Goal: Task Accomplishment & Management: Complete application form

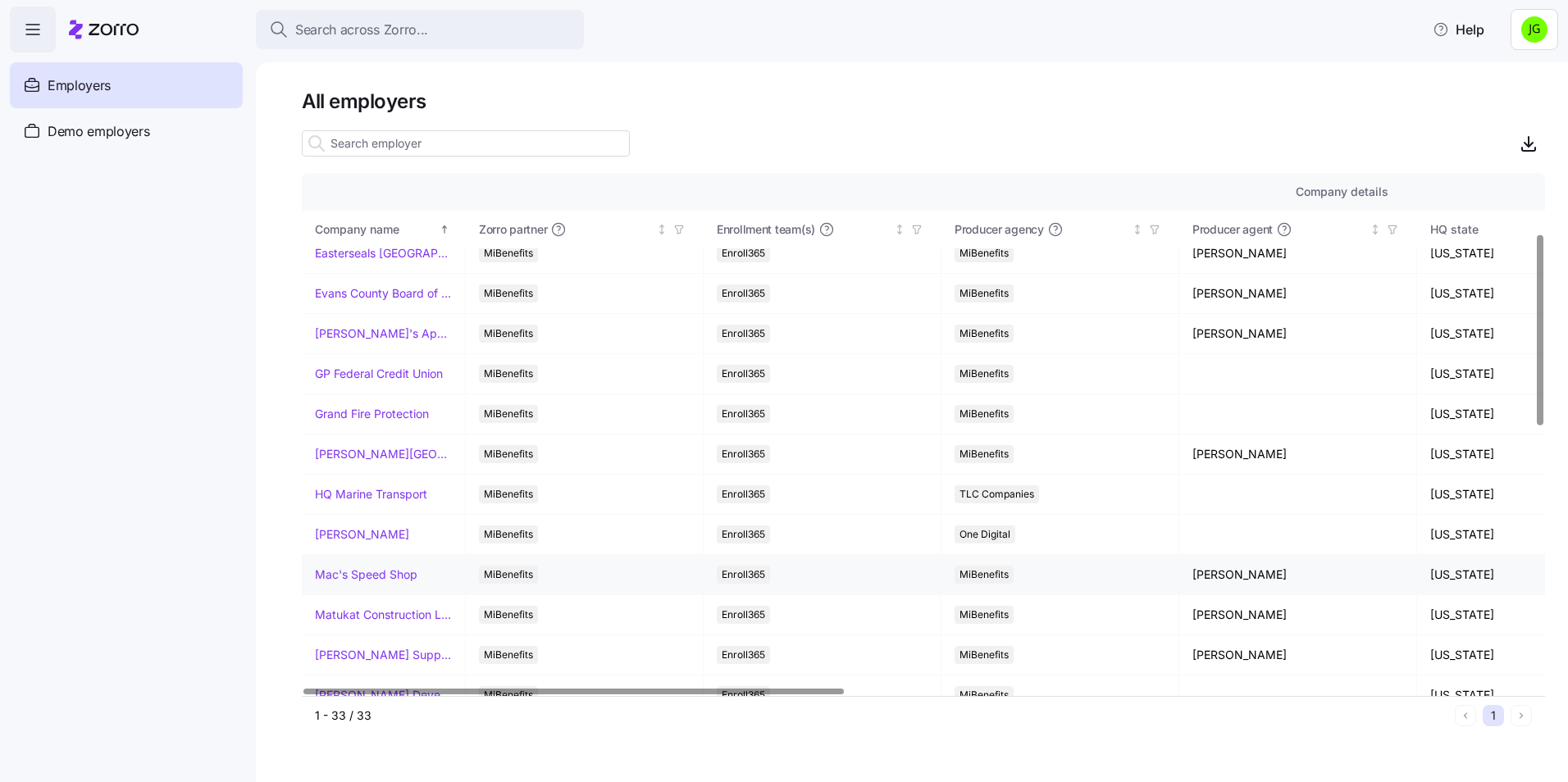
scroll to position [492, 0]
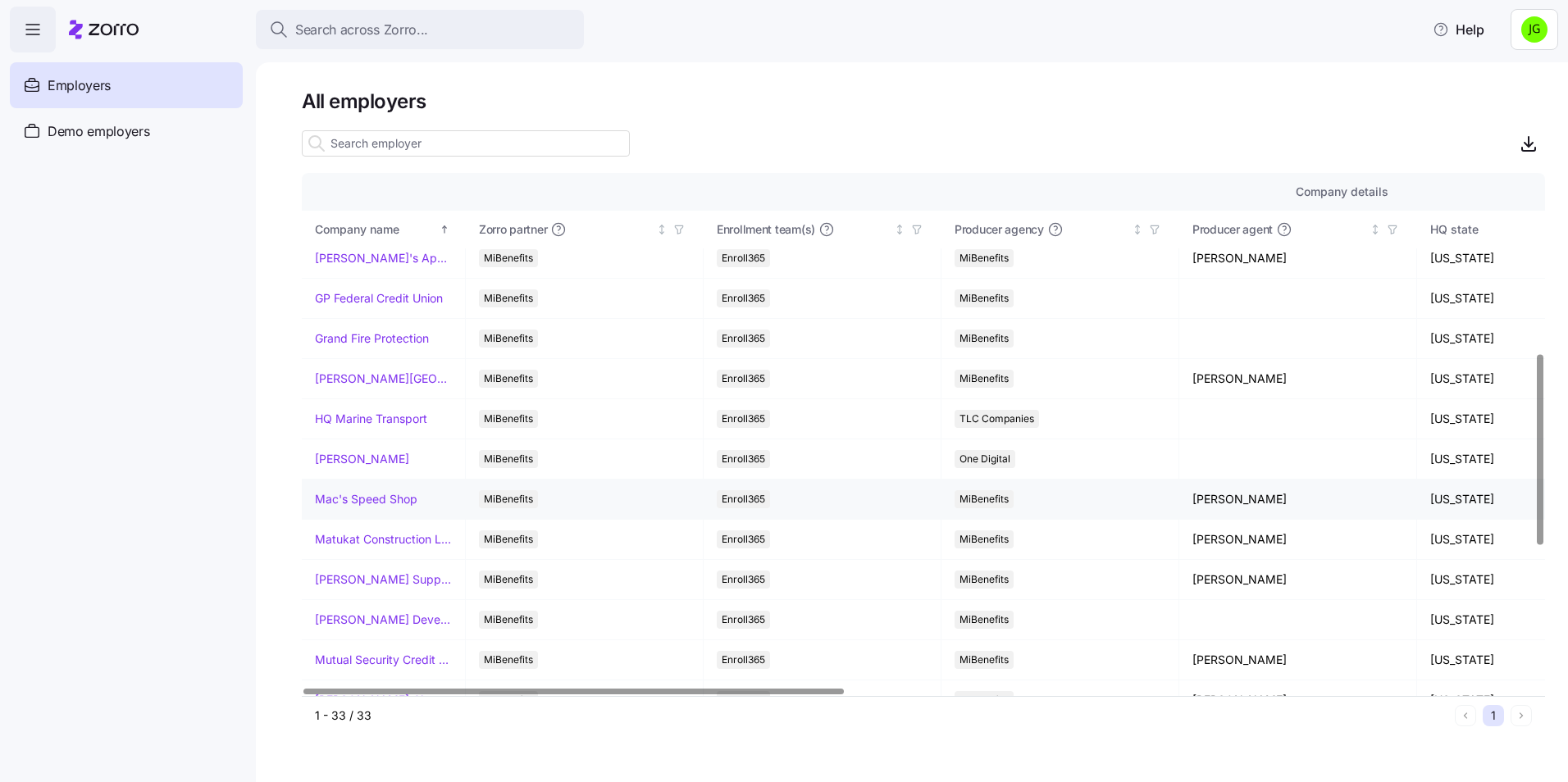
click at [412, 498] on link "Mac's Speed Shop" at bounding box center [366, 499] width 103 height 16
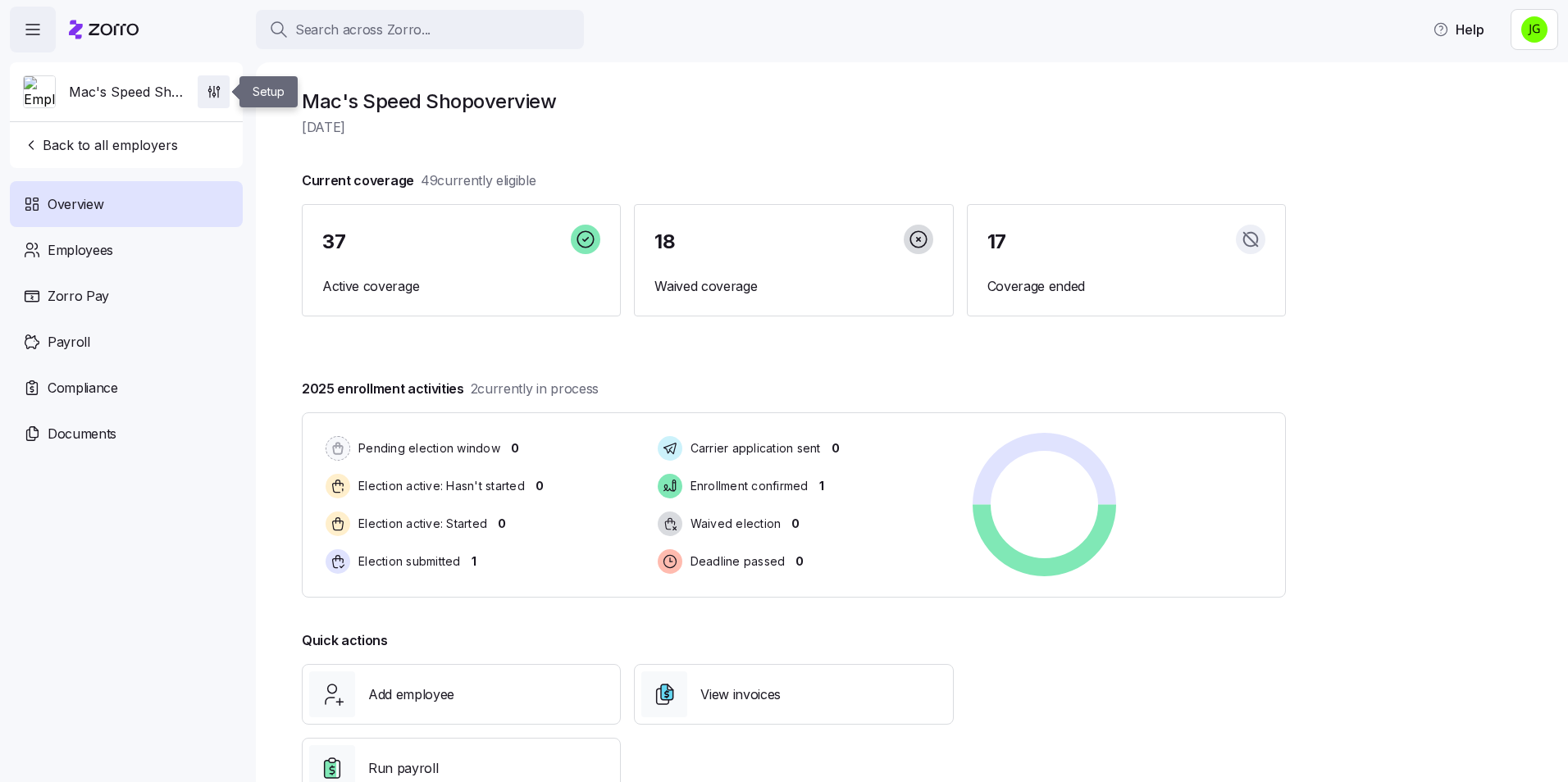
click at [219, 91] on icon "button" at bounding box center [213, 92] width 16 height 16
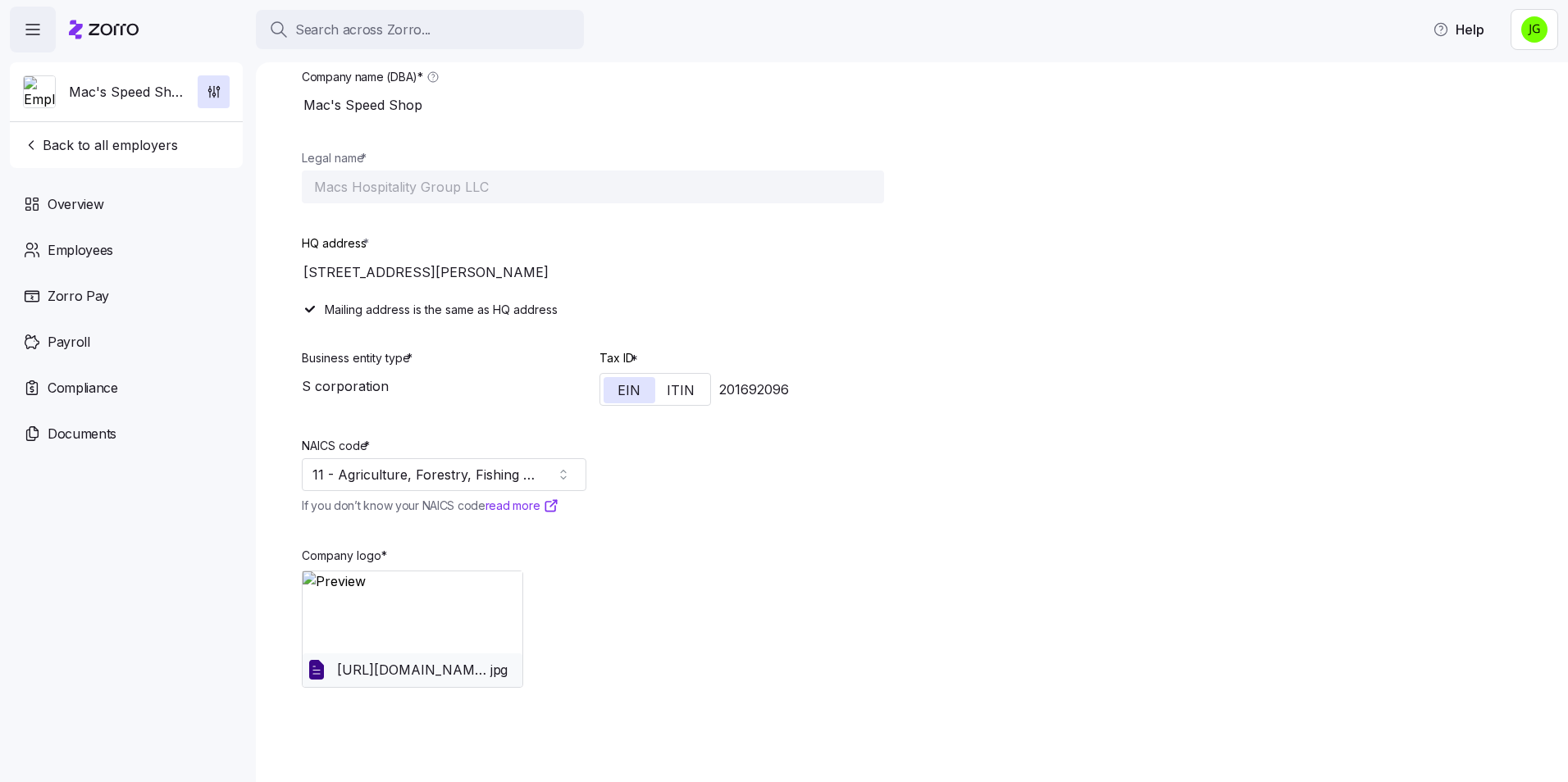
scroll to position [123, 0]
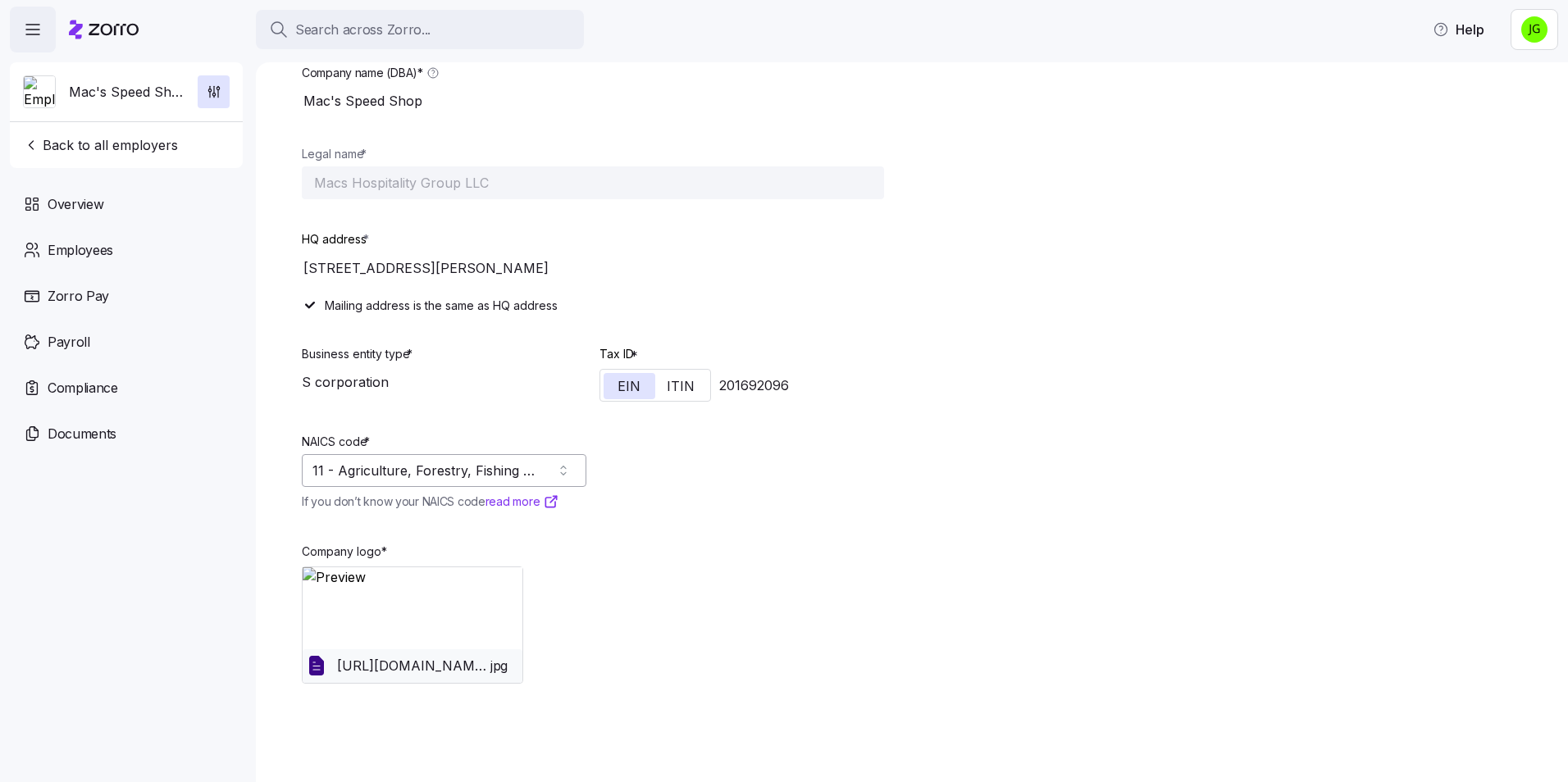
click at [512, 484] on input "11 - Agriculture, Forestry, Fishing and Hunting" at bounding box center [444, 471] width 285 height 33
click at [348, 472] on input "11 - Agriculture, Forestry, Fishing and Hunting" at bounding box center [444, 471] width 285 height 33
click at [347, 471] on input "11 - Agriculture, Forestry, Fishing and Hunting" at bounding box center [444, 471] width 285 height 33
click at [347, 467] on input "11 - Agriculture, Forestry, Fishing and Hunting" at bounding box center [444, 471] width 285 height 33
click at [332, 462] on input "11 - Agriculture, Forestry, Fishing and Hunting" at bounding box center [444, 471] width 285 height 33
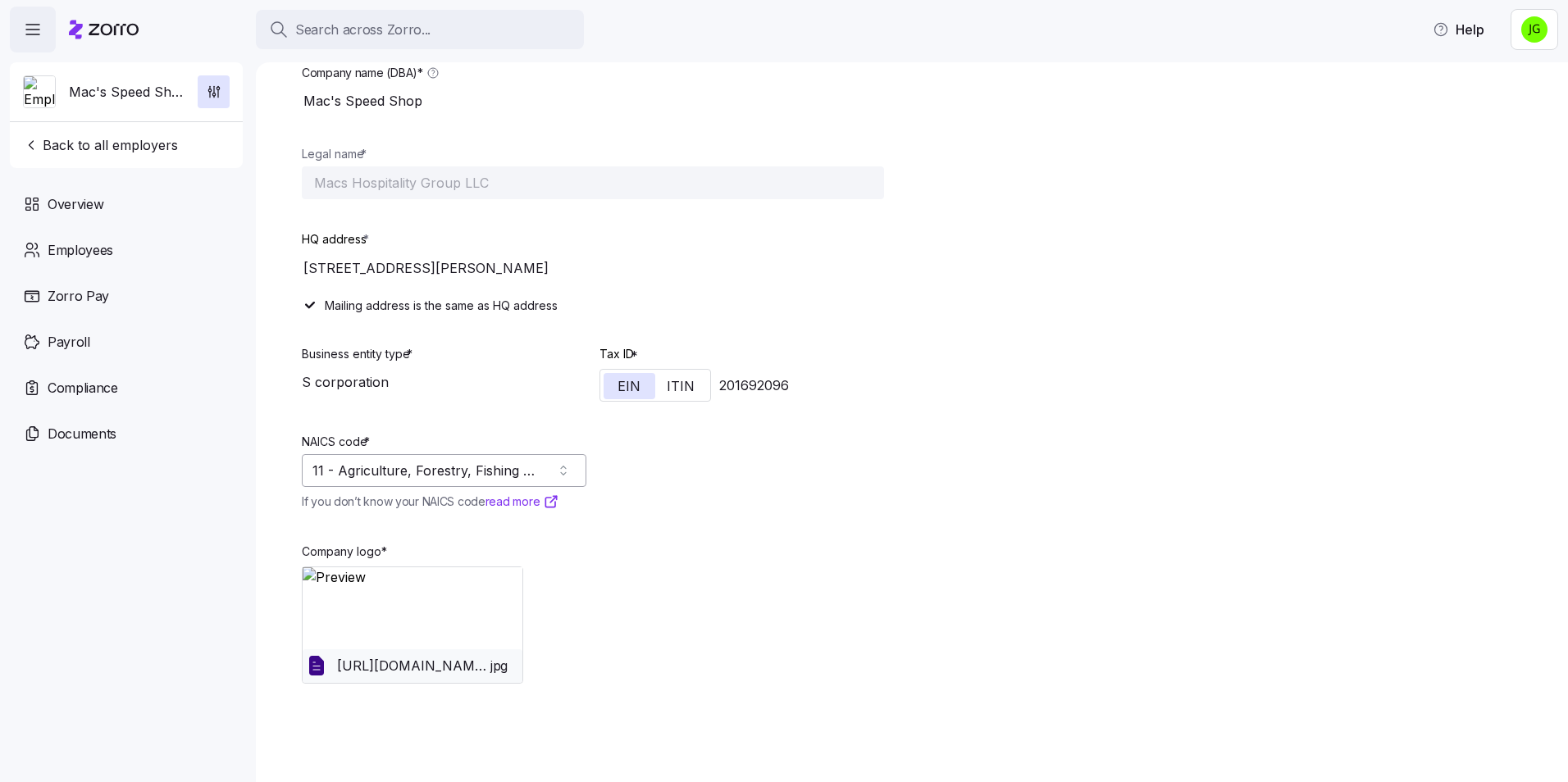
click at [332, 462] on input "11 - Agriculture, Forestry, Fishing and Hunting" at bounding box center [444, 471] width 285 height 33
click at [363, 472] on input "11 - Agriculture, Forestry, Fishing and Hunting" at bounding box center [444, 471] width 285 height 33
click at [558, 515] on div "NAICS code * 11 - Agriculture, Forestry, Fishing and Hunting If you don’t know …" at bounding box center [443, 462] width 297 height 109
click at [413, 382] on div "S corporation" at bounding box center [444, 382] width 285 height 33
click at [351, 385] on div "S corporation" at bounding box center [444, 382] width 285 height 33
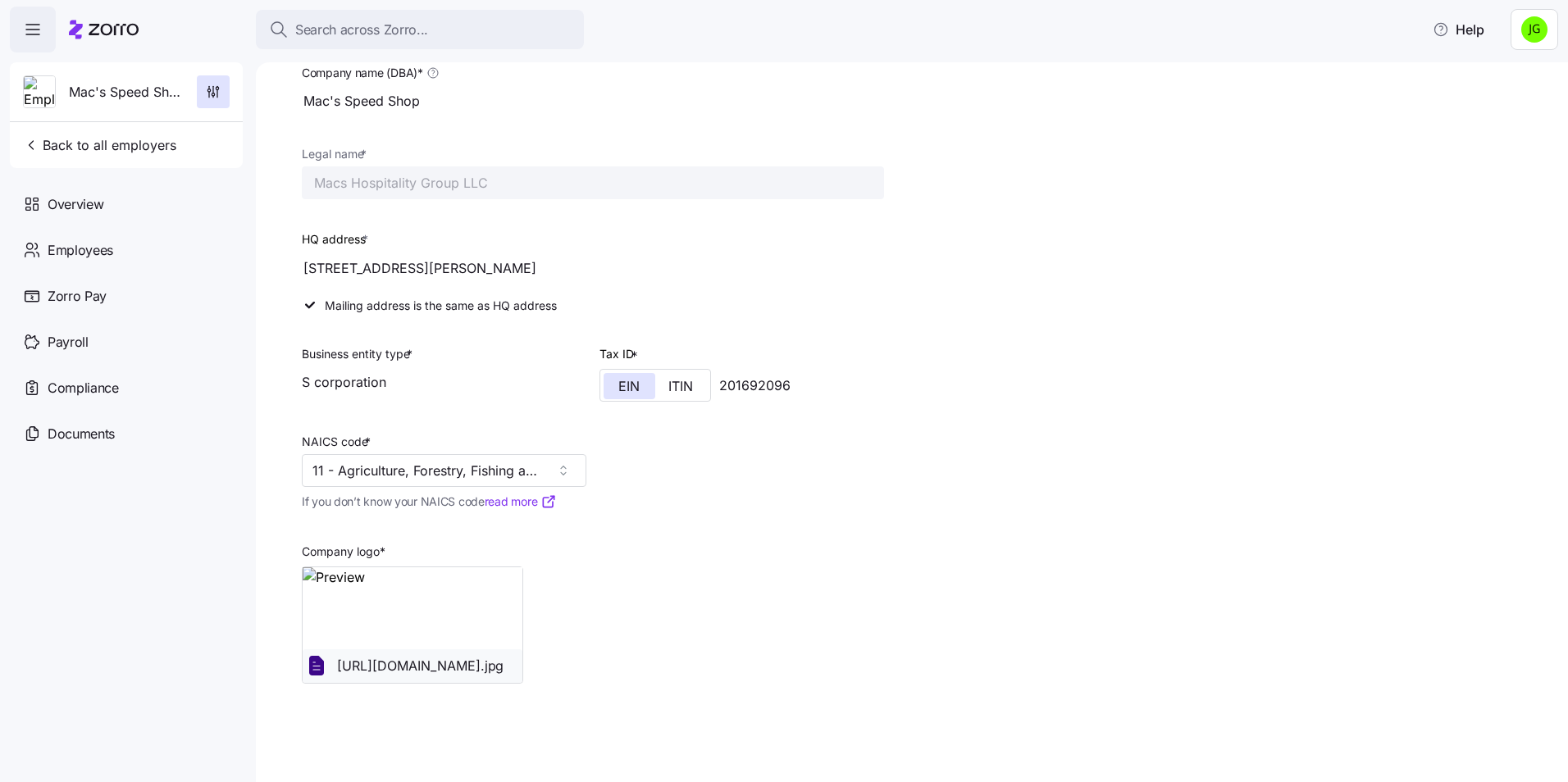
click at [351, 385] on div "S corporation" at bounding box center [444, 382] width 285 height 33
drag, startPoint x: 351, startPoint y: 385, endPoint x: 418, endPoint y: 392, distance: 67.4
click at [418, 392] on div "S corporation" at bounding box center [444, 382] width 285 height 33
click at [556, 505] on icon at bounding box center [548, 502] width 16 height 16
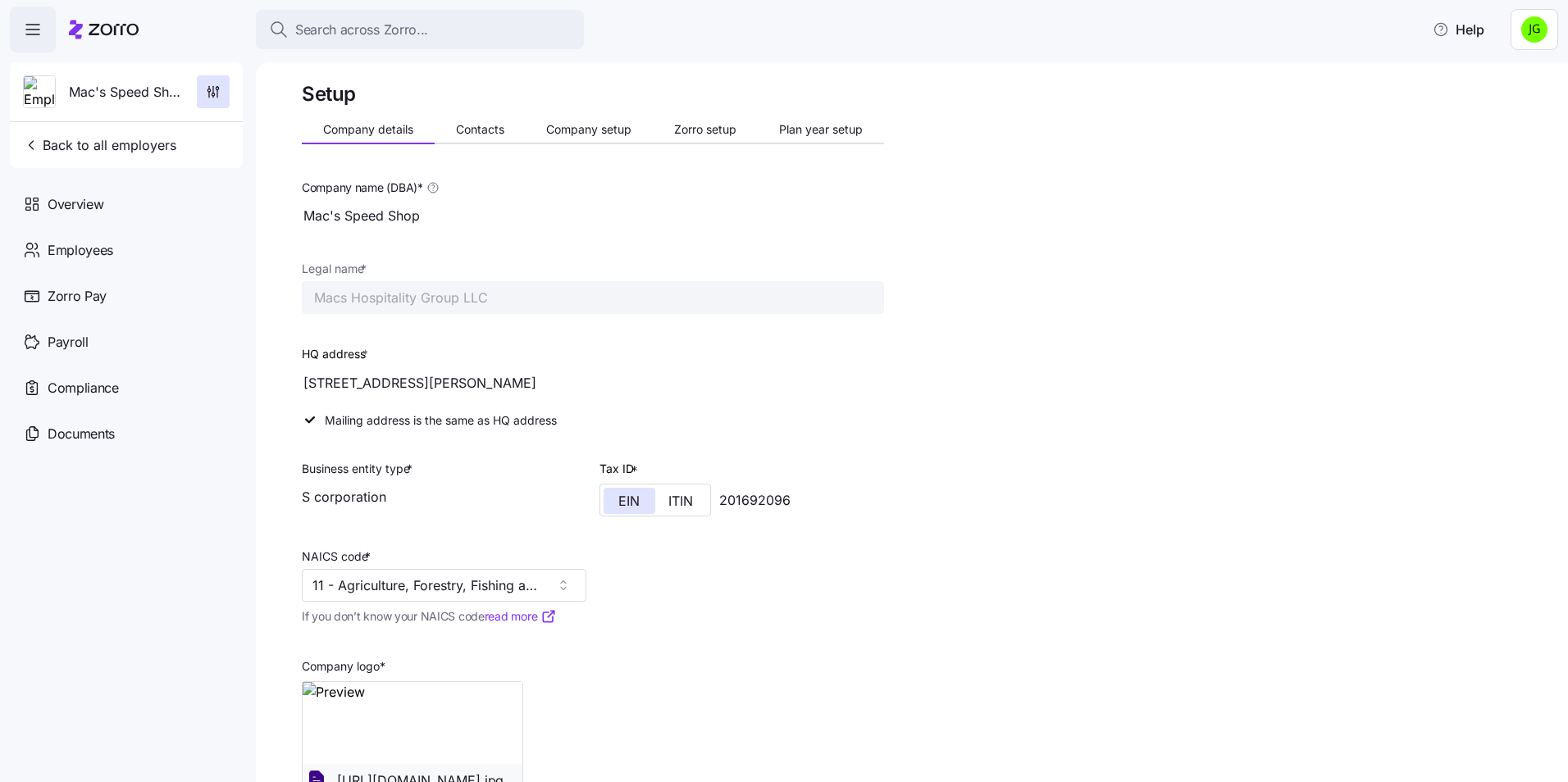
scroll to position [0, 0]
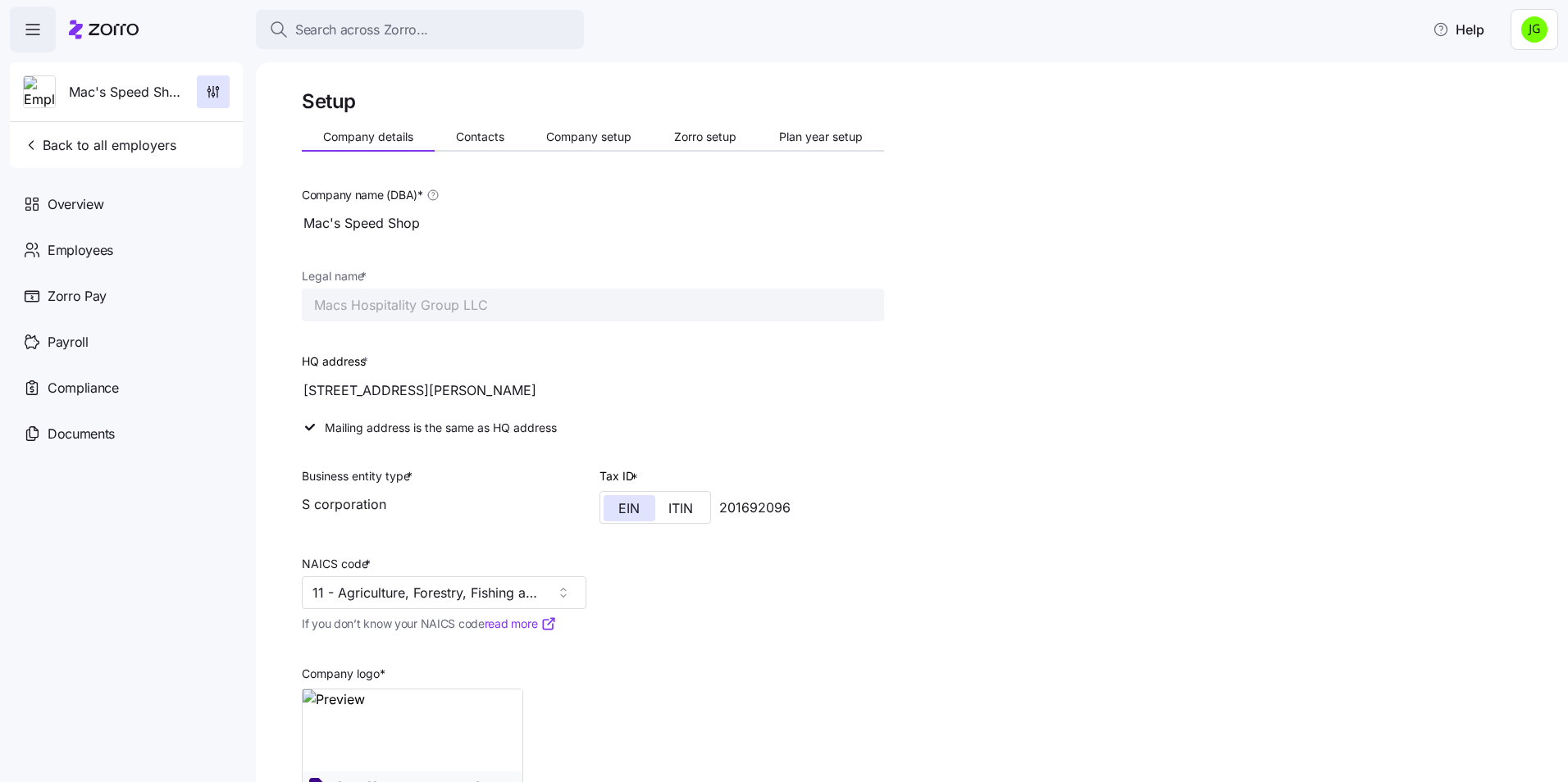
click at [880, 416] on div "Mailing address is the same as HQ address" at bounding box center [592, 428] width 595 height 29
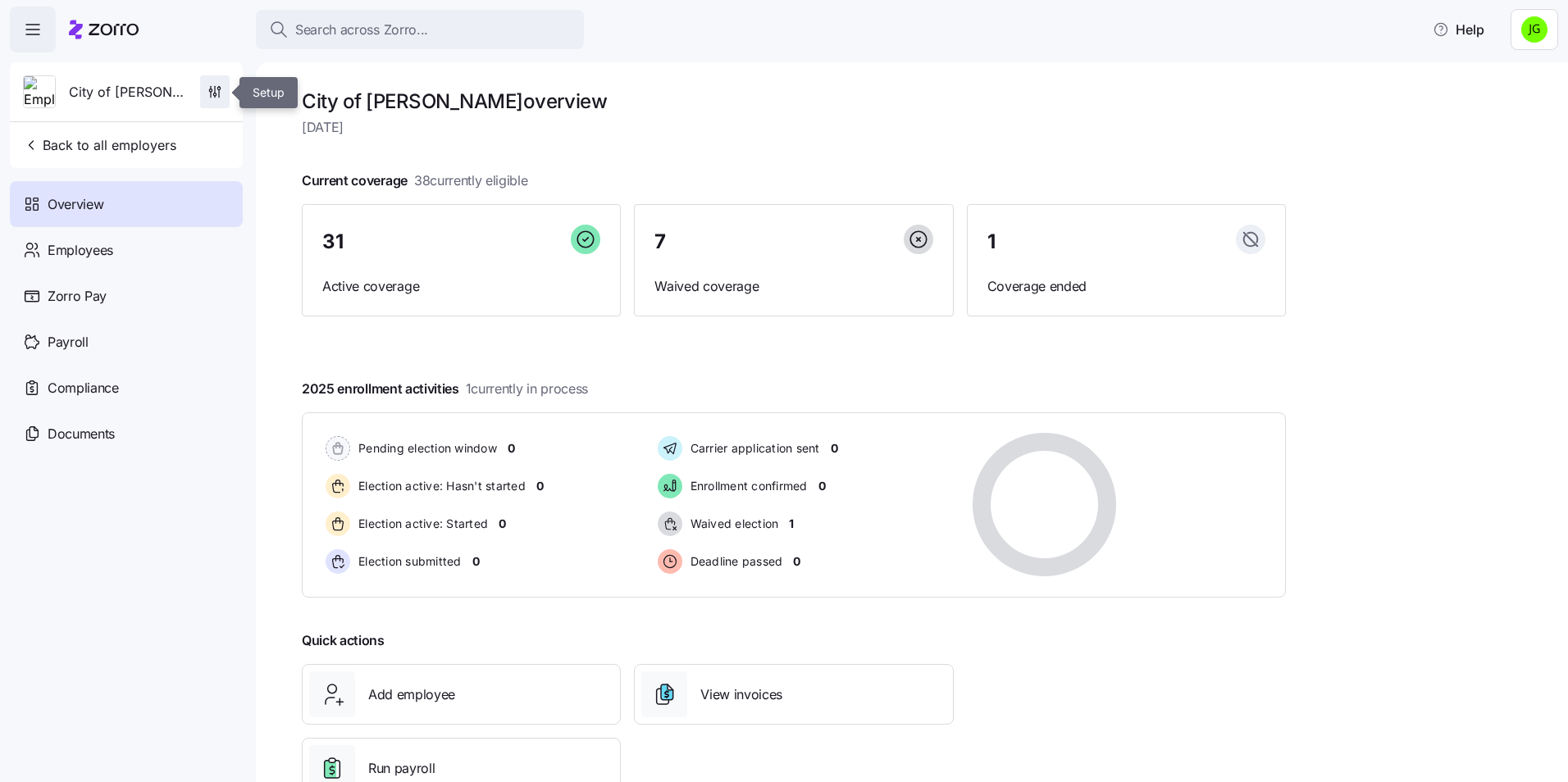
click at [215, 87] on icon "button" at bounding box center [214, 92] width 16 height 16
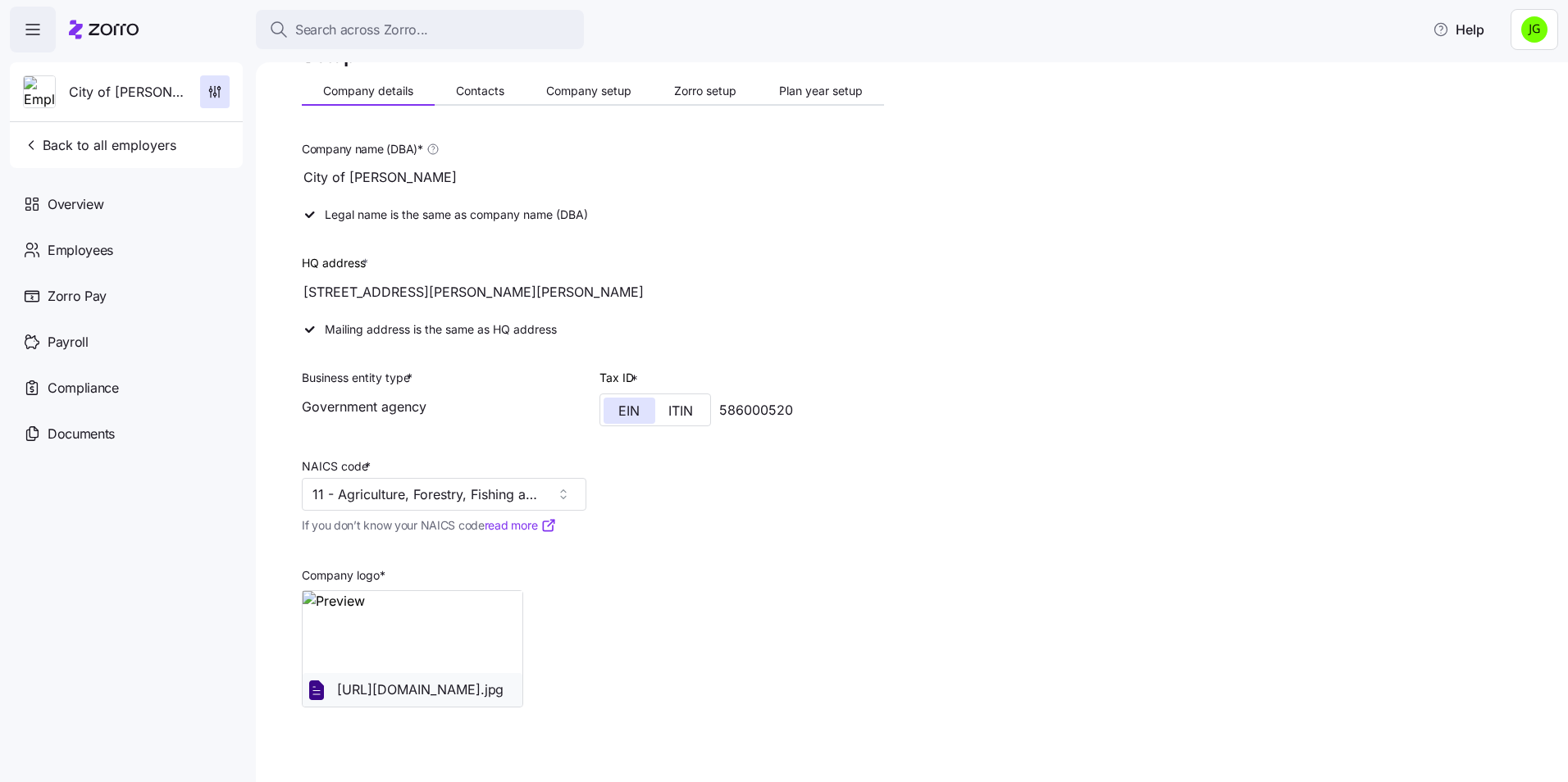
scroll to position [69, 0]
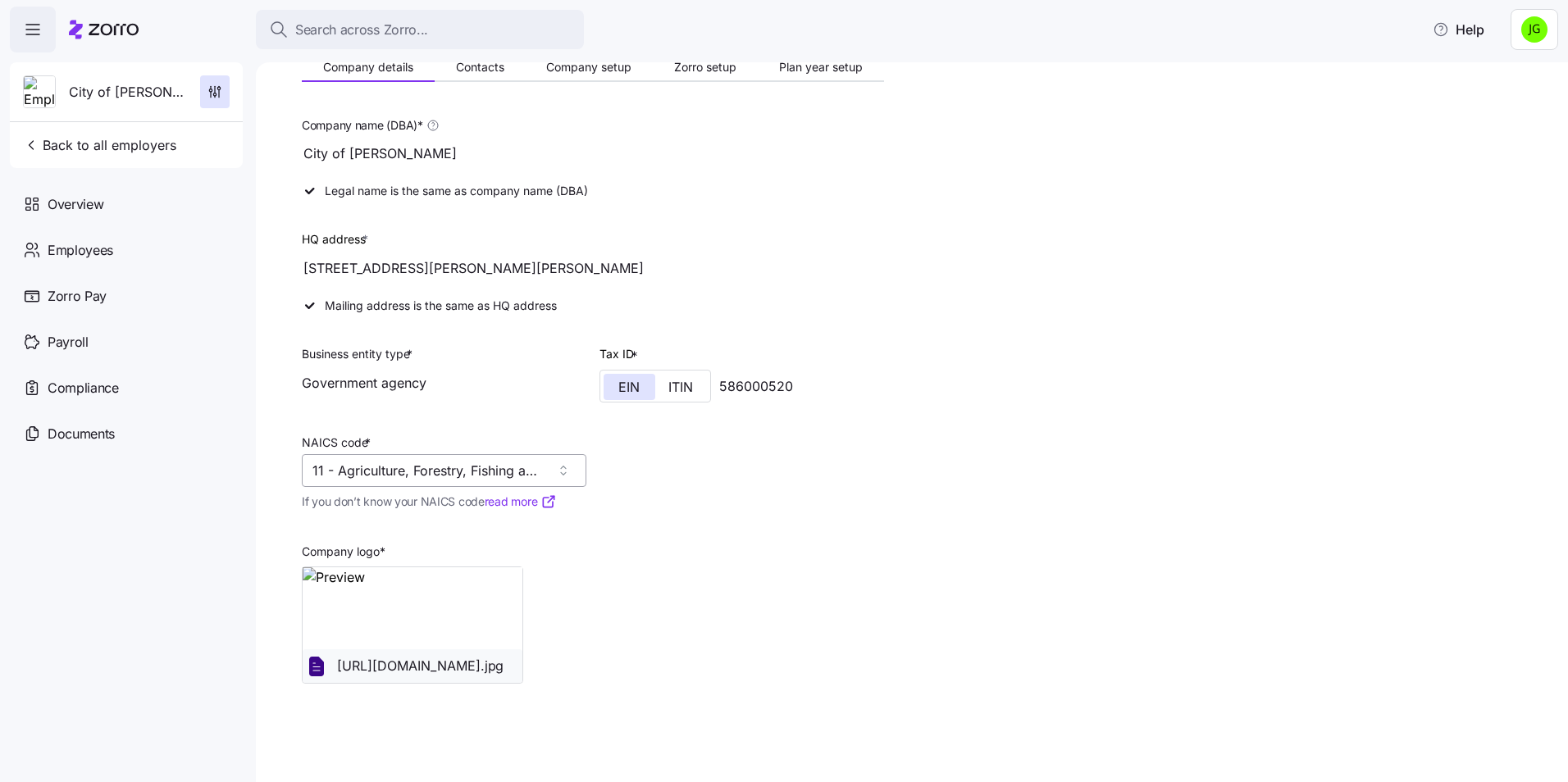
click at [500, 472] on input "11 - Agriculture, Forestry, Fishing and Hunting" at bounding box center [444, 471] width 285 height 33
click at [561, 485] on input "11 - Agriculture, Forestry, Fishing and Hunting" at bounding box center [444, 471] width 285 height 33
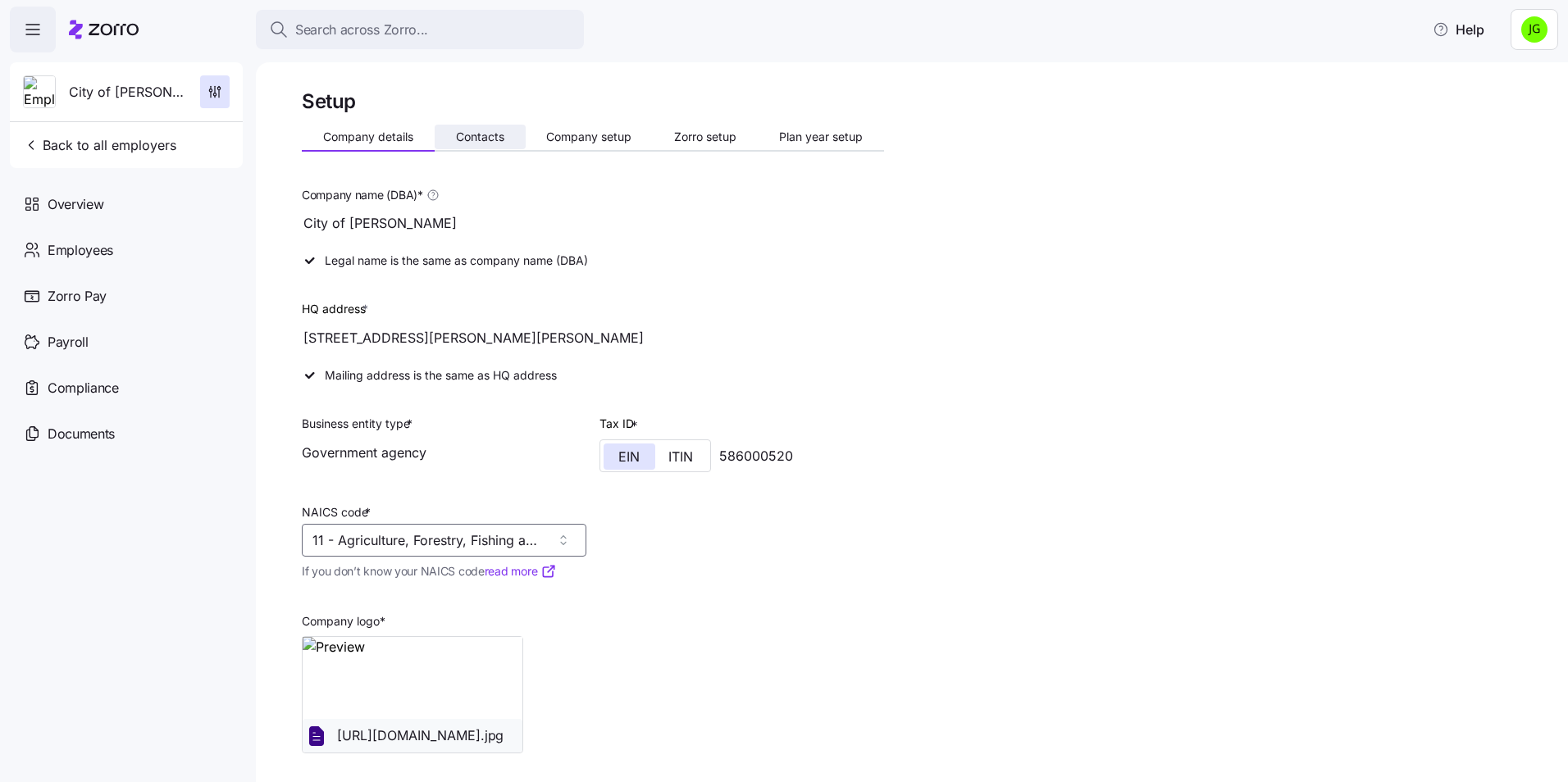
click at [484, 135] on span "Contacts" at bounding box center [480, 136] width 48 height 11
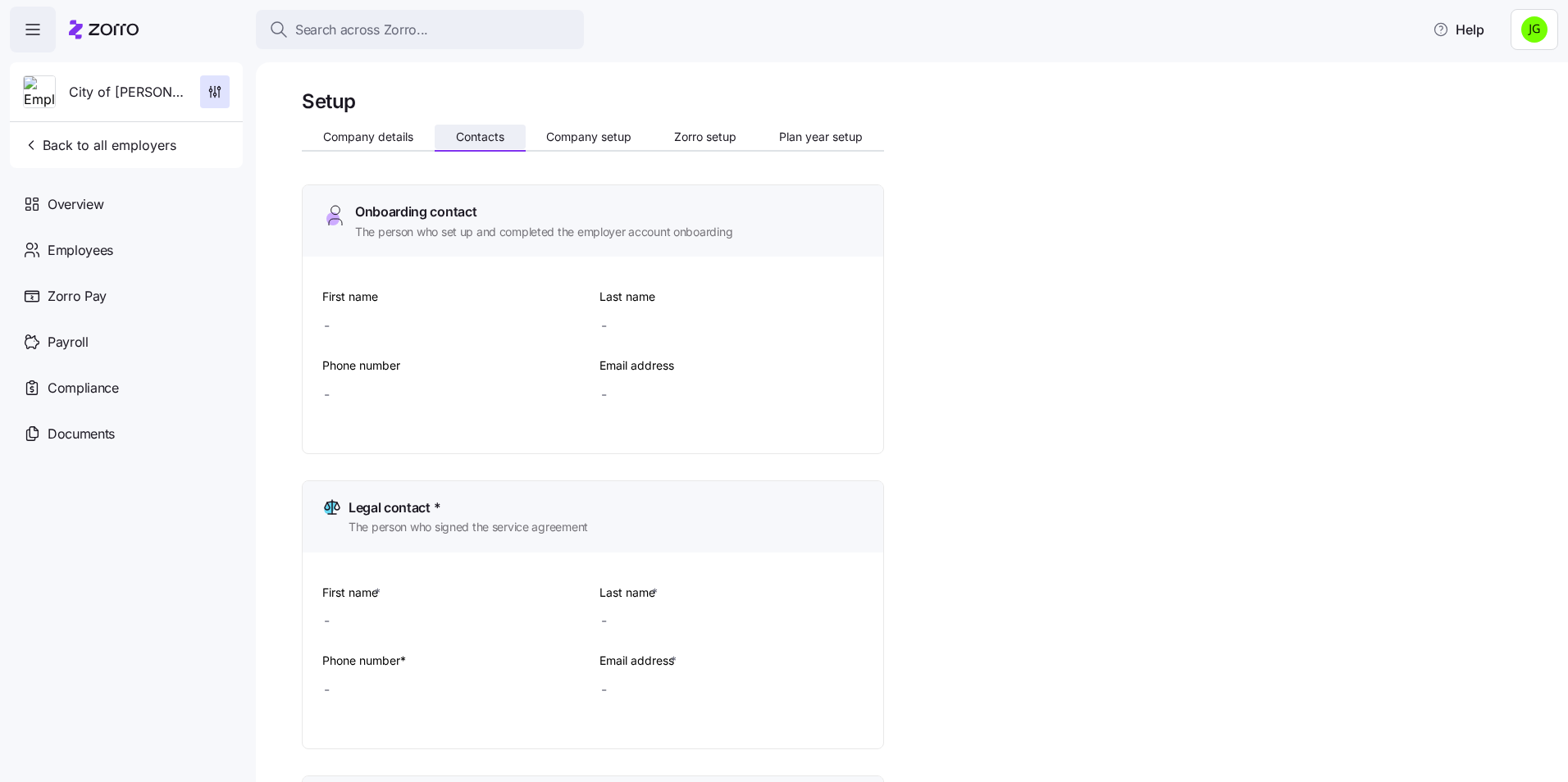
type input "Chris"
type input "Wright"
type input "cwright@blackshearpolice.org"
type input "Angel"
type input "Robson"
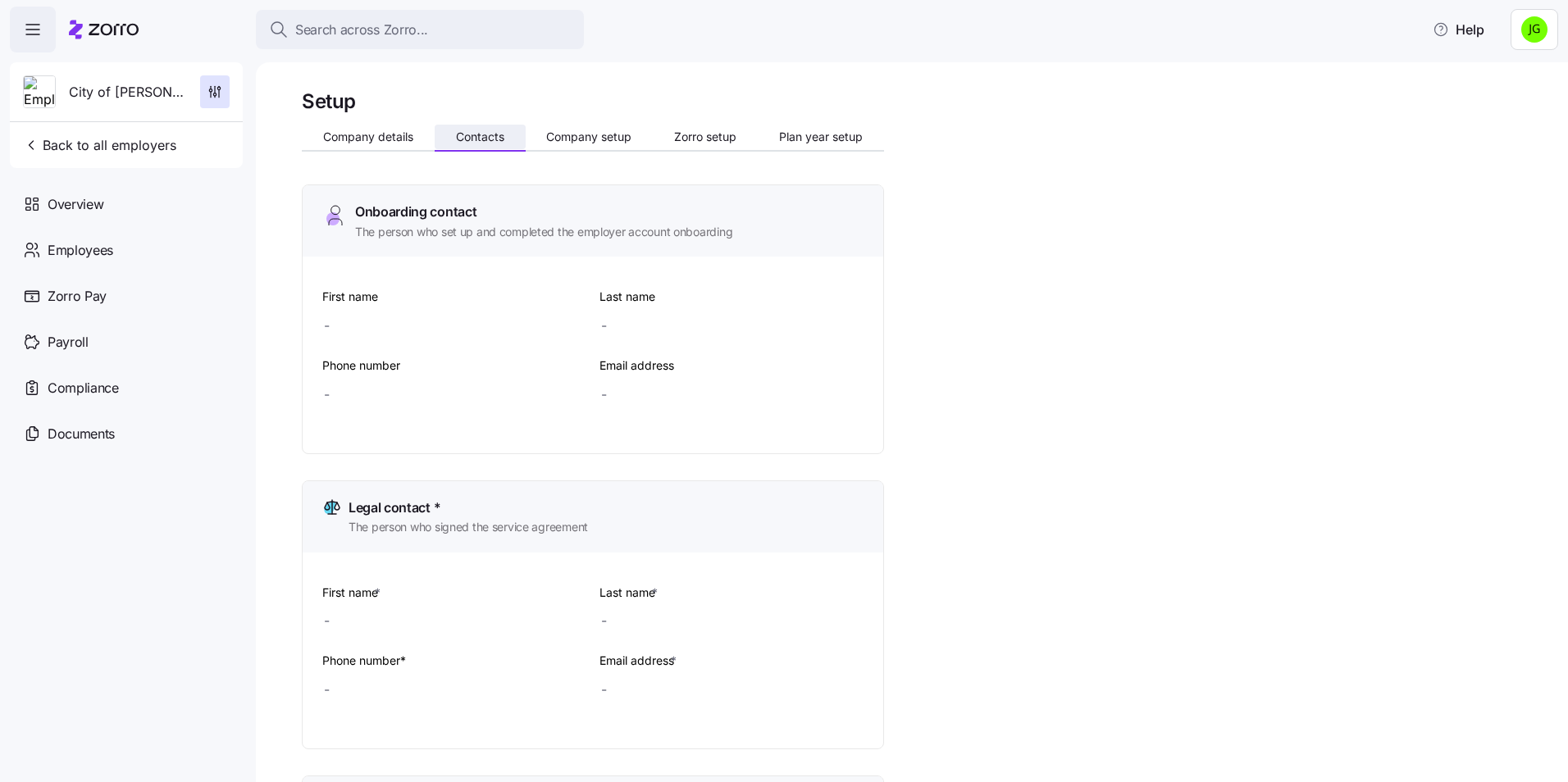
type input "clerk@blackshearga.org"
type input "Angel"
type input "Robson"
type input "clerk@blackshearga.org"
type input "(912) 449-7000"
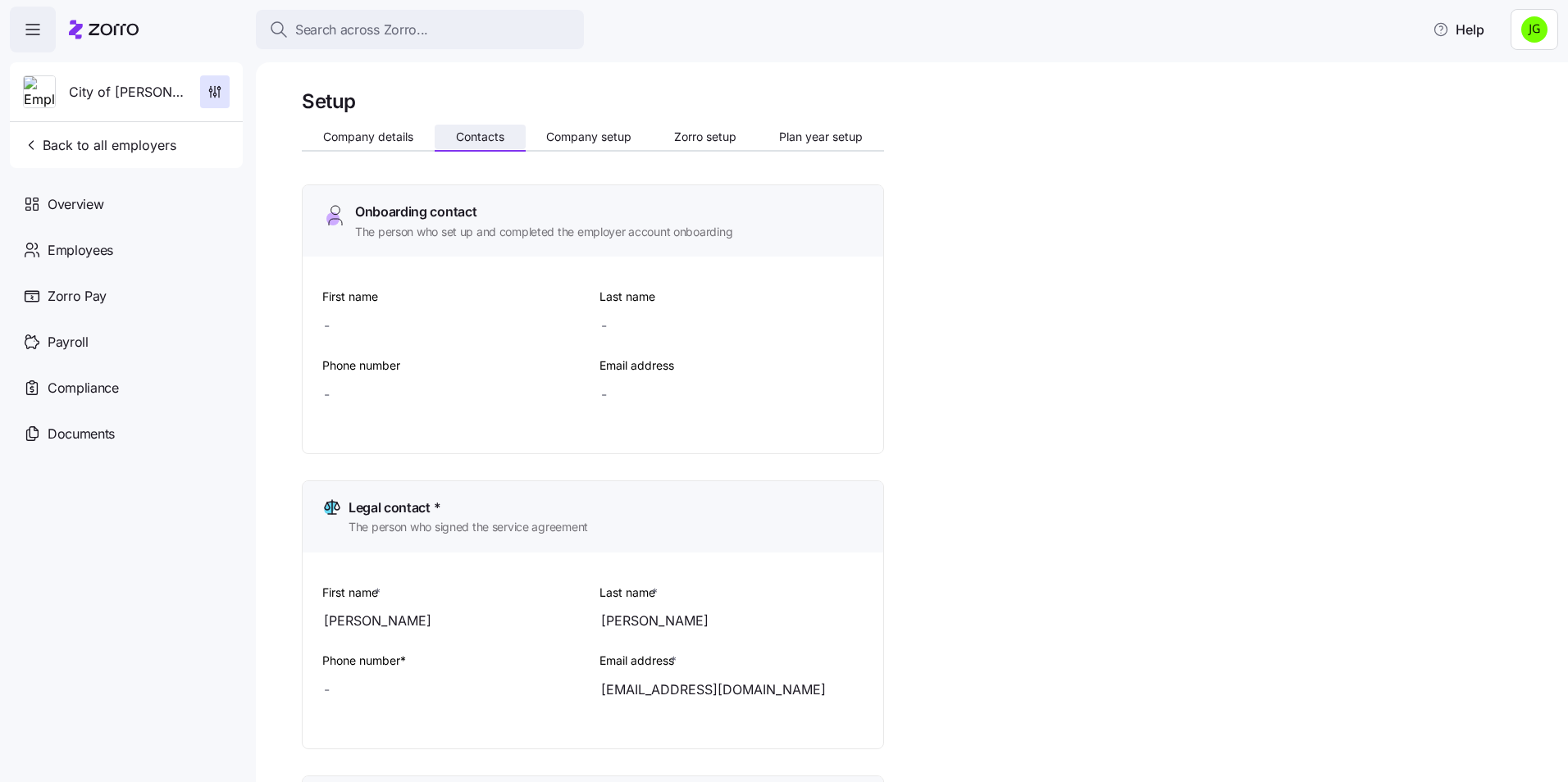
type input "(912) 449-7000"
click at [45, 139] on span "Back to all employers" at bounding box center [99, 145] width 153 height 20
